Goal: Check status: Verify the current state of an ongoing process or item

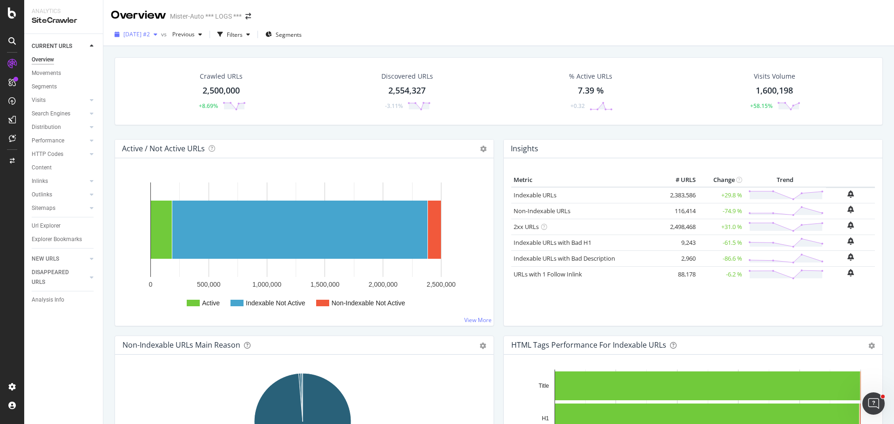
click at [150, 32] on span "2025 Aug. 29th #2" at bounding box center [136, 34] width 27 height 8
click at [401, 22] on div "Overview Mister-Auto *** LOGS ***" at bounding box center [498, 11] width 791 height 23
